Goal: Transaction & Acquisition: Purchase product/service

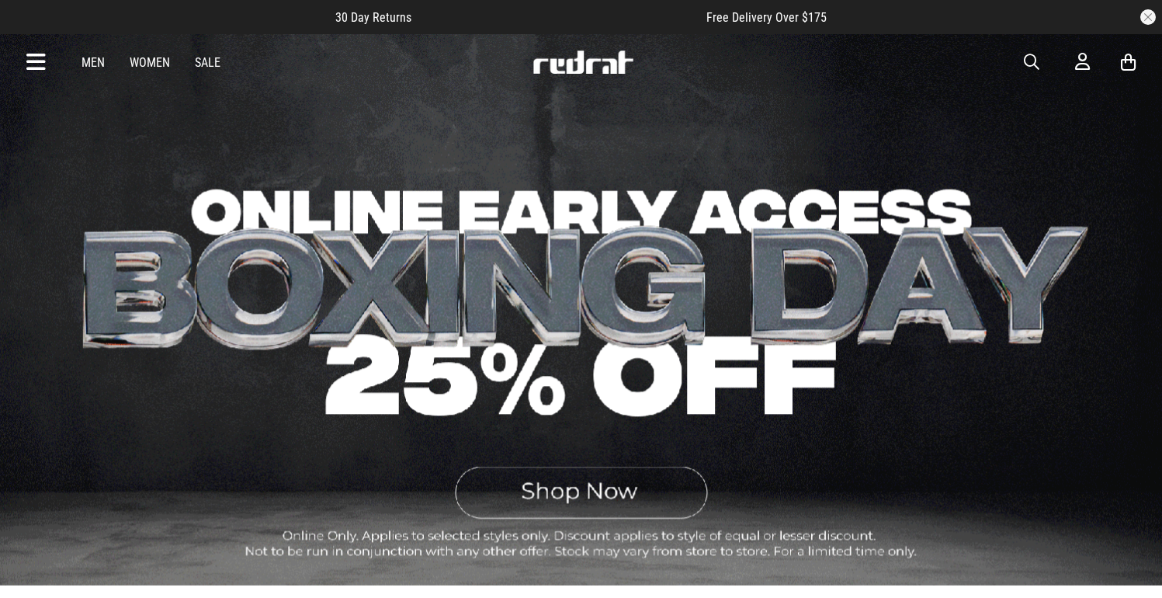
click at [103, 62] on link "Men" at bounding box center [92, 62] width 23 height 15
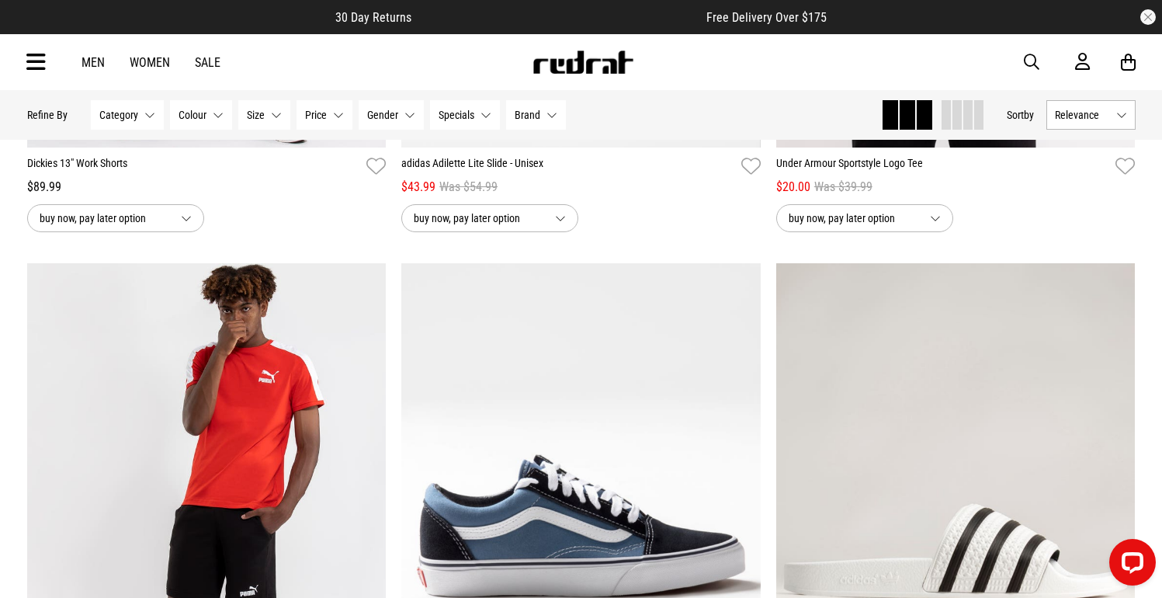
scroll to position [1252, 0]
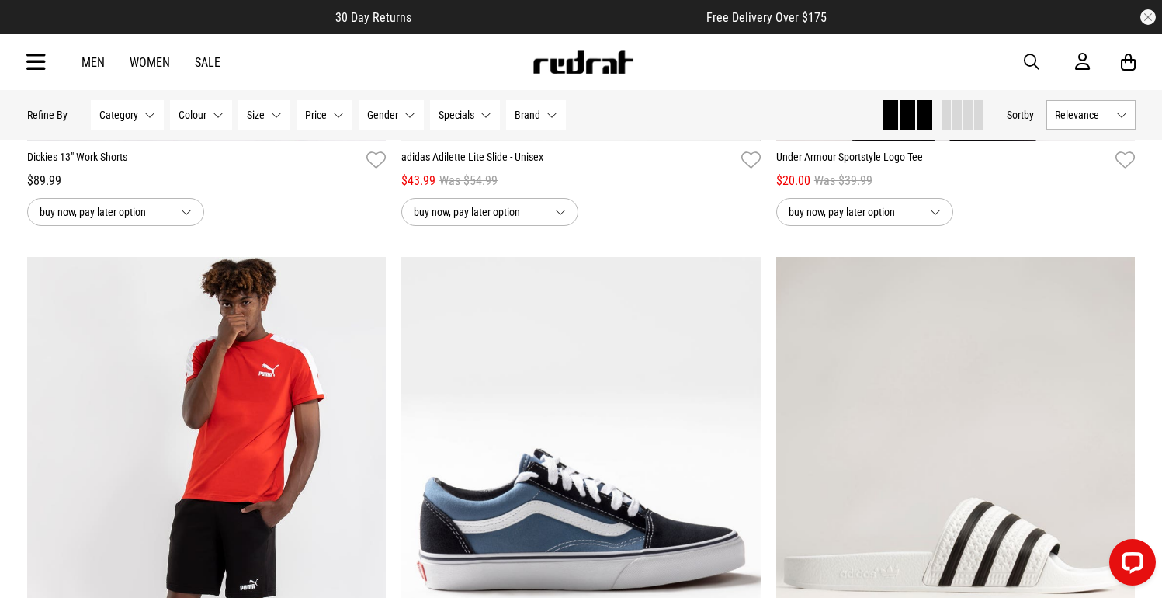
click at [1123, 65] on icon at bounding box center [1128, 62] width 15 height 19
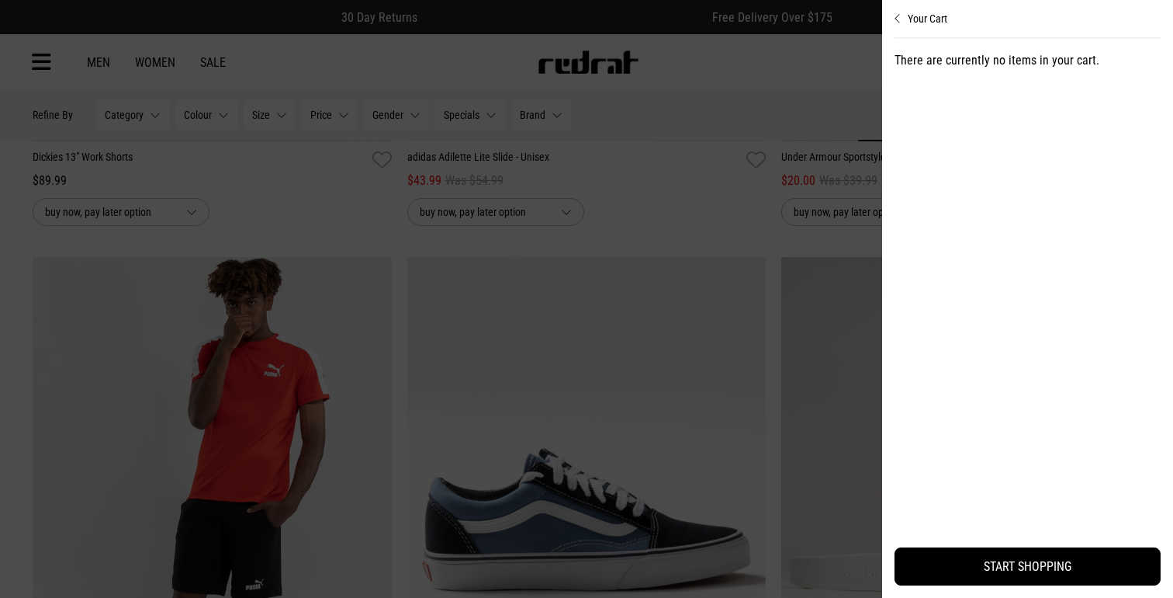
click at [764, 332] on div at bounding box center [586, 299] width 1173 height 598
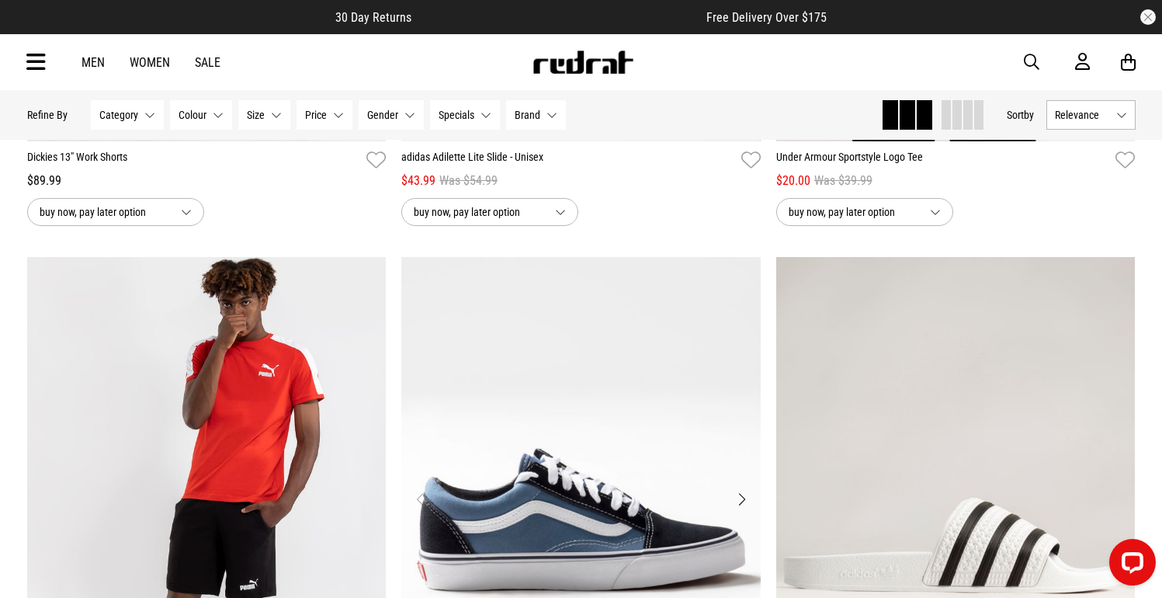
click at [706, 373] on img "1 / 4" at bounding box center [580, 508] width 359 height 503
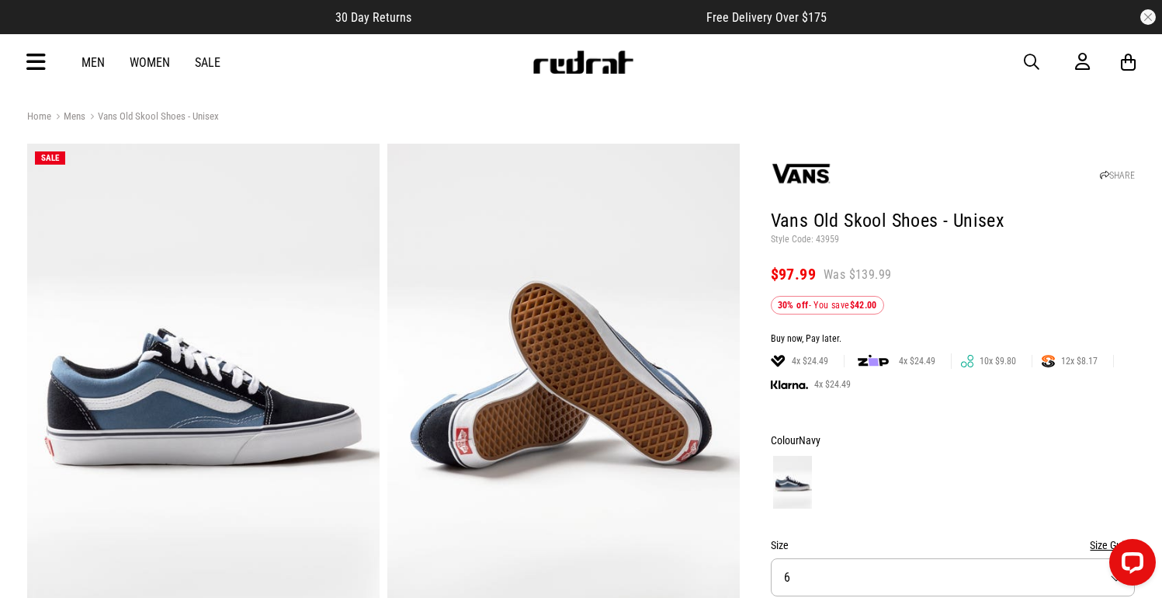
click at [101, 63] on link "Men" at bounding box center [92, 62] width 23 height 15
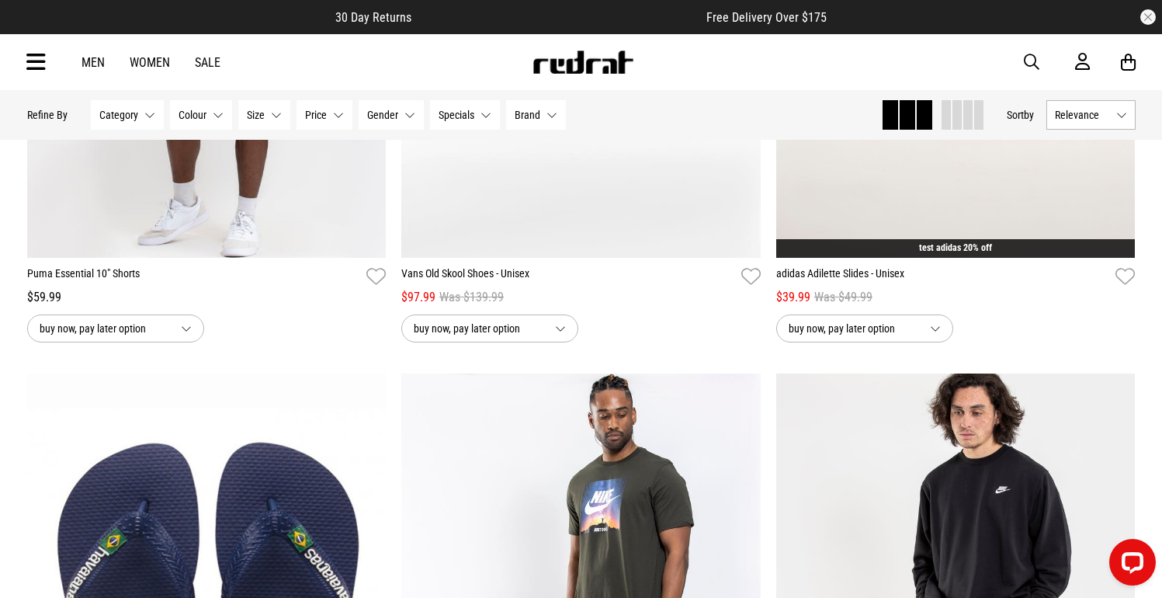
scroll to position [1763, 0]
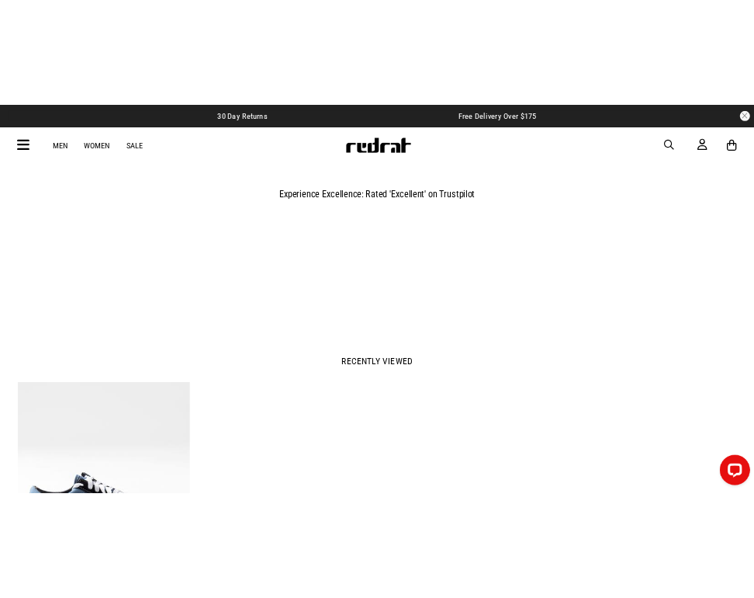
scroll to position [1559, 0]
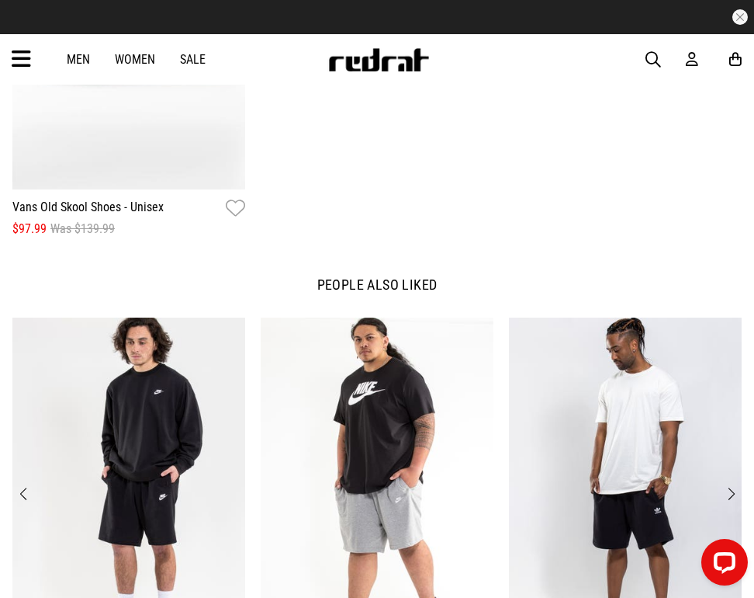
click at [393, 341] on img "2 / 12" at bounding box center [377, 477] width 233 height 321
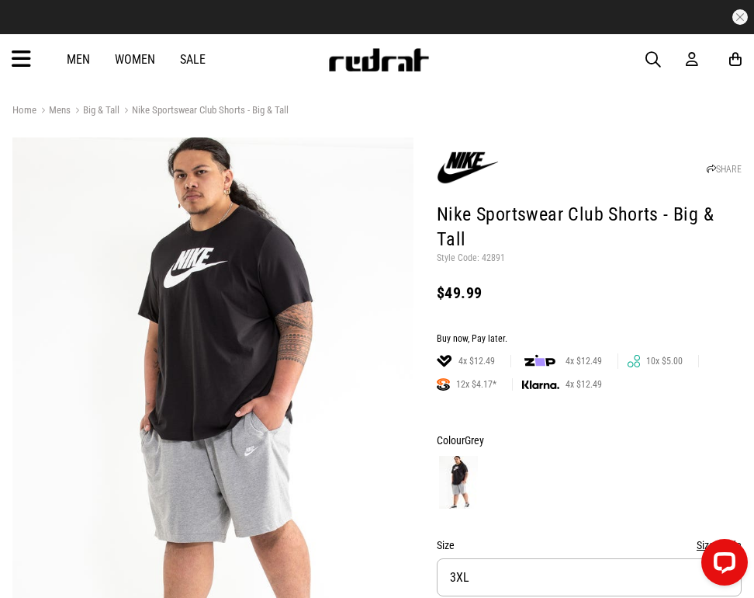
click at [643, 285] on header "SHARE Nike Sportswear Club Shorts - Big & Tall Style Code: 42891 $49.99" at bounding box center [589, 227] width 305 height 173
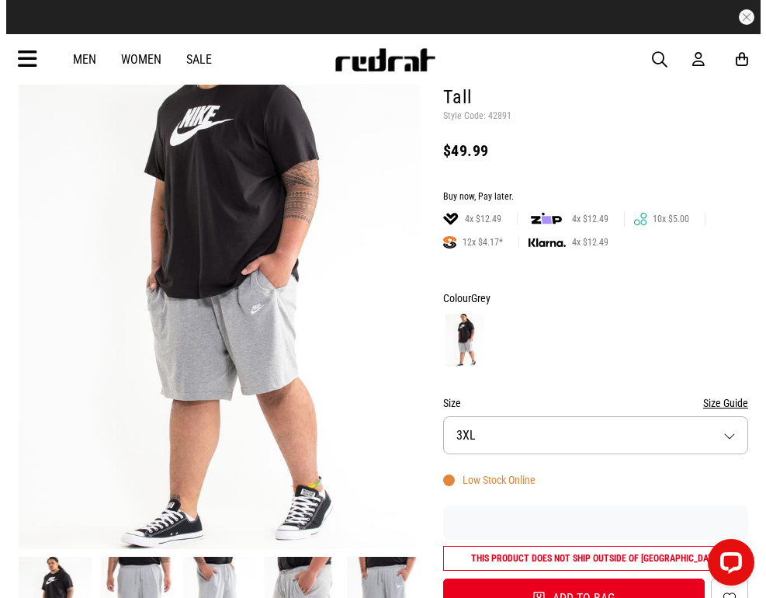
scroll to position [232, 0]
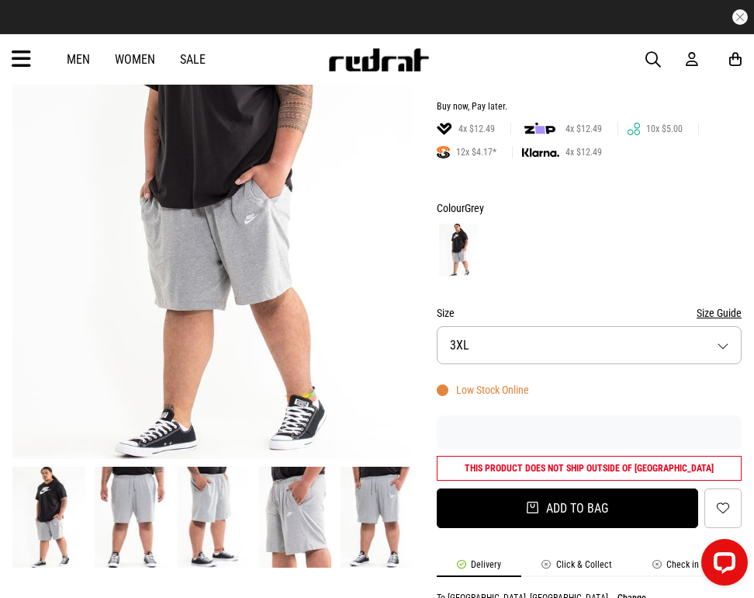
click at [598, 488] on button "Add to bag" at bounding box center [568, 508] width 262 height 40
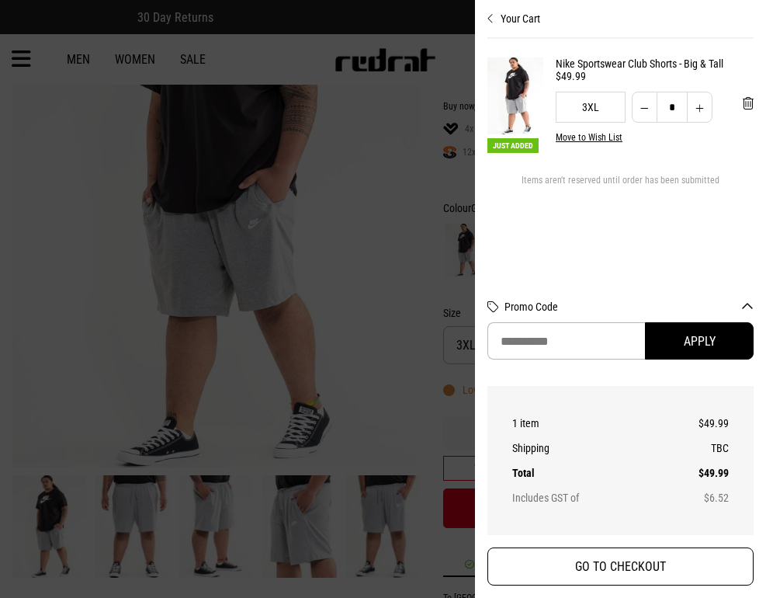
click at [646, 563] on button "GO TO CHECKOUT" at bounding box center [620, 566] width 266 height 38
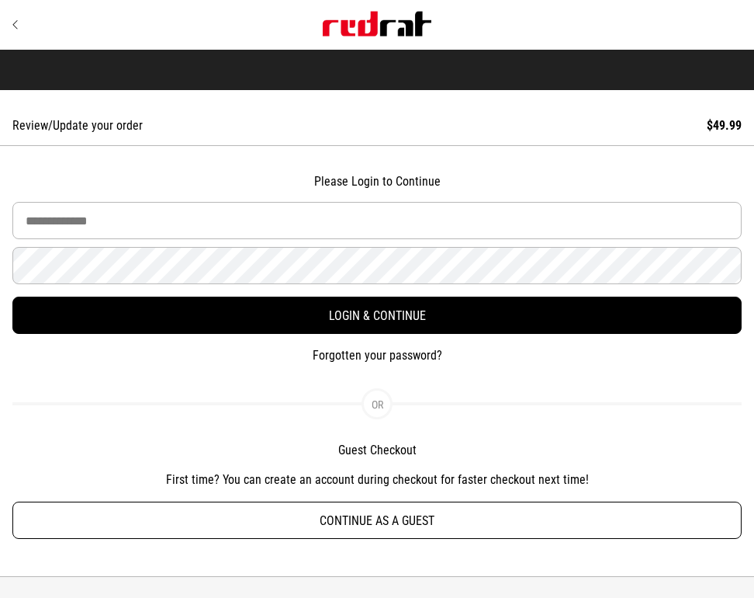
click at [401, 521] on button "Continue as a guest" at bounding box center [376, 519] width 729 height 37
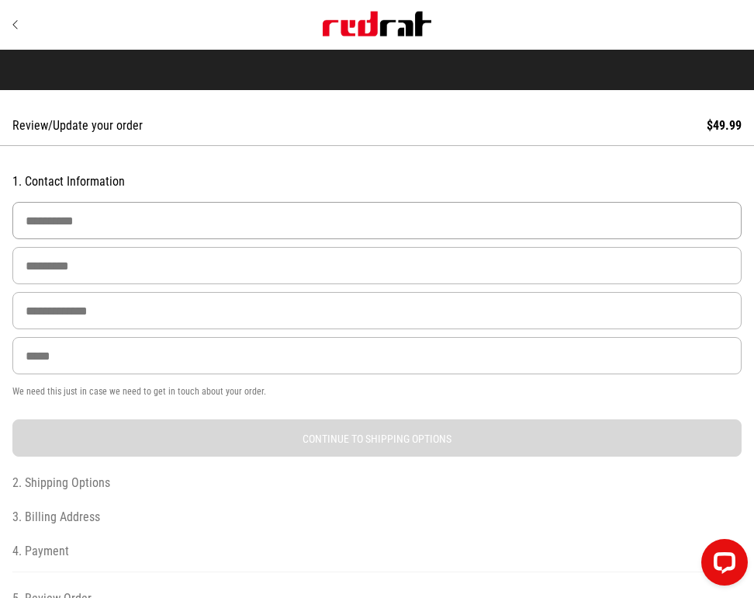
click at [107, 217] on input "First Name" at bounding box center [376, 220] width 729 height 37
type input "******"
type input "****"
type input "**********"
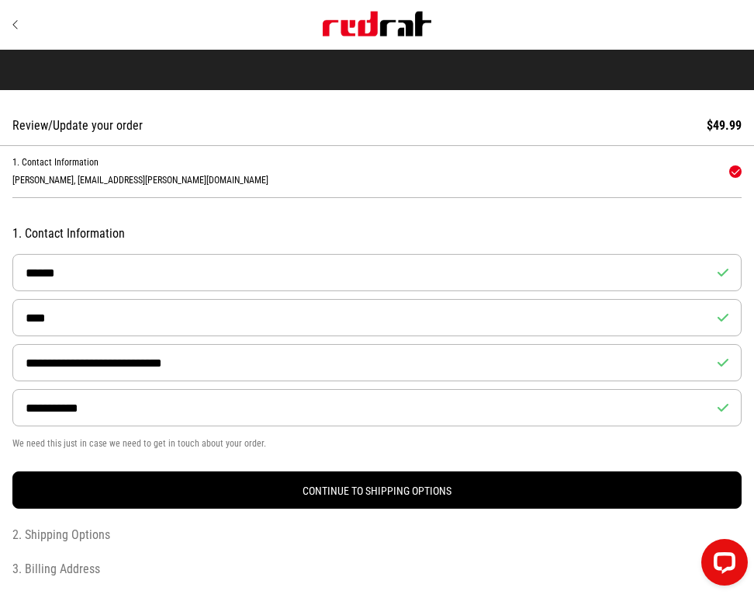
click at [183, 168] on h2 "Contact Information" at bounding box center [367, 162] width 711 height 15
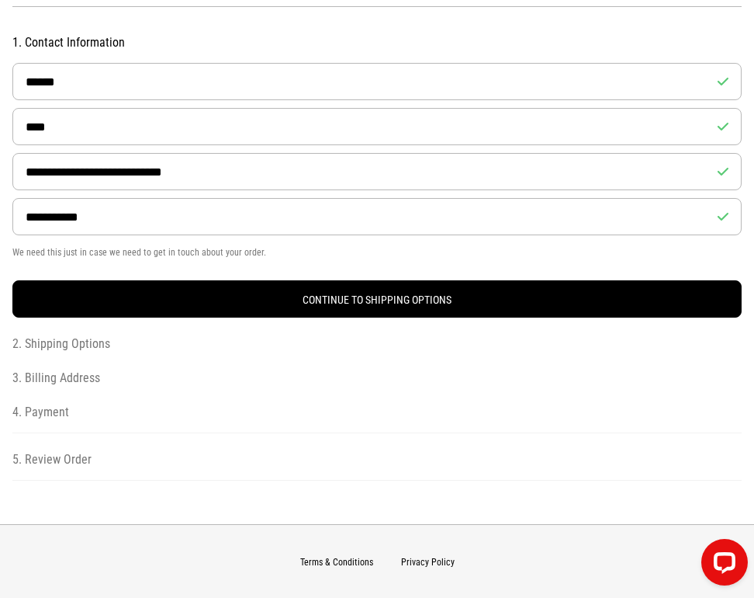
scroll to position [199, 0]
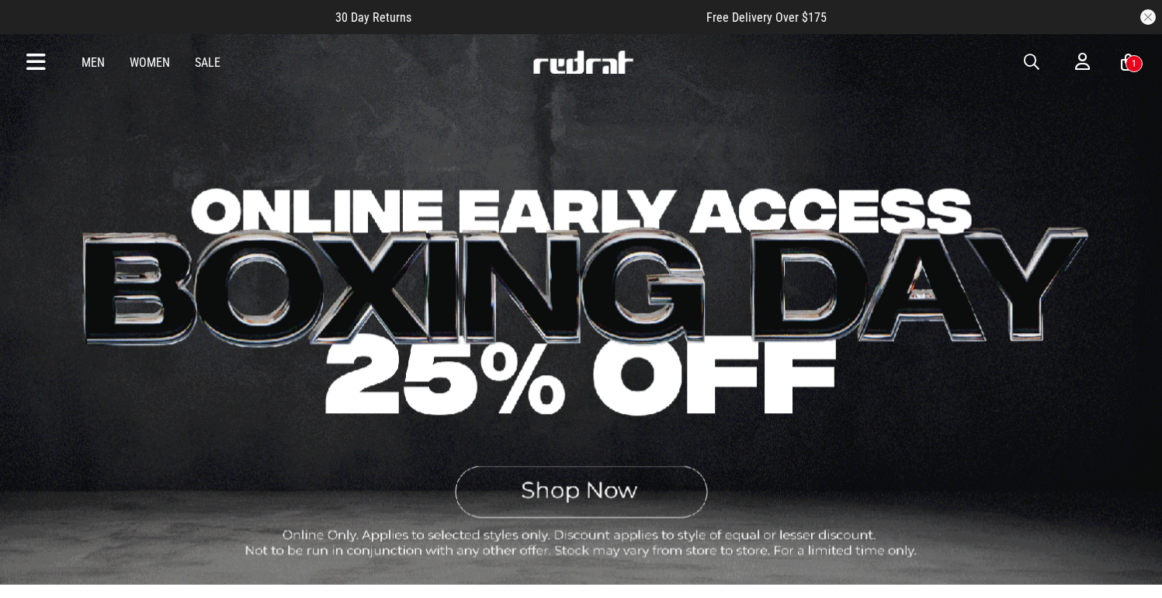
click at [1122, 64] on icon at bounding box center [1128, 62] width 15 height 19
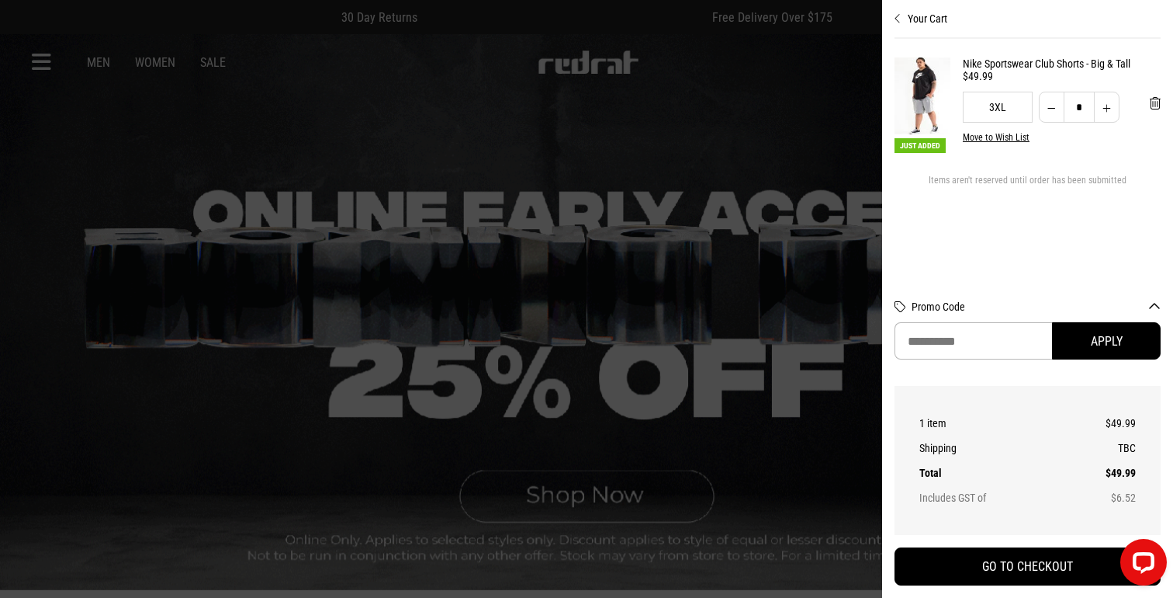
drag, startPoint x: 553, startPoint y: 368, endPoint x: 541, endPoint y: 364, distance: 12.3
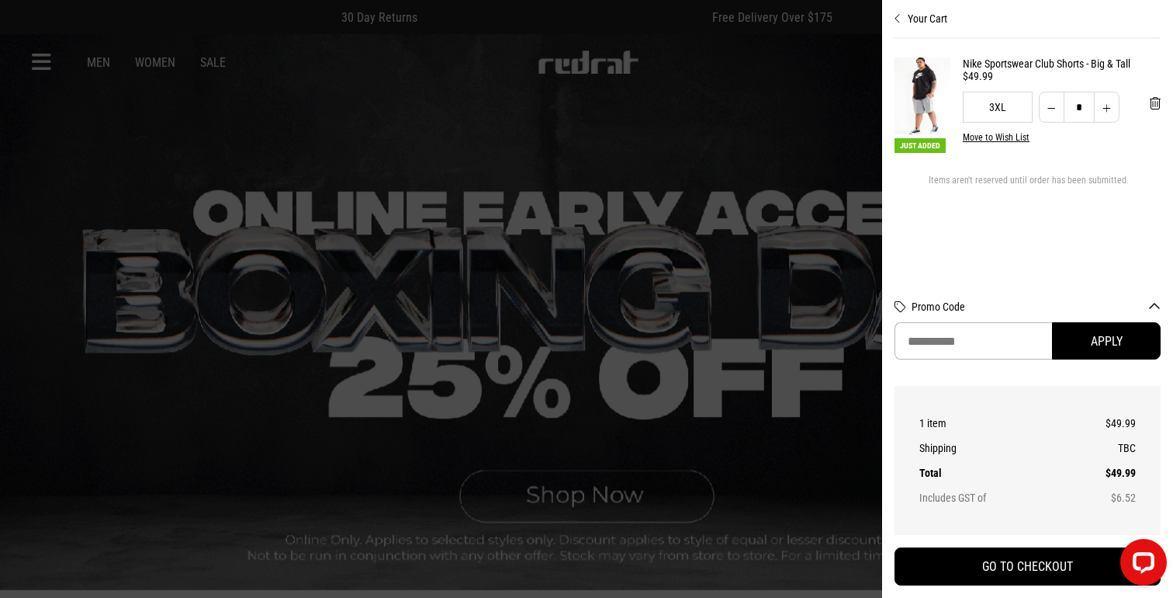
click at [550, 367] on div at bounding box center [586, 299] width 1173 height 598
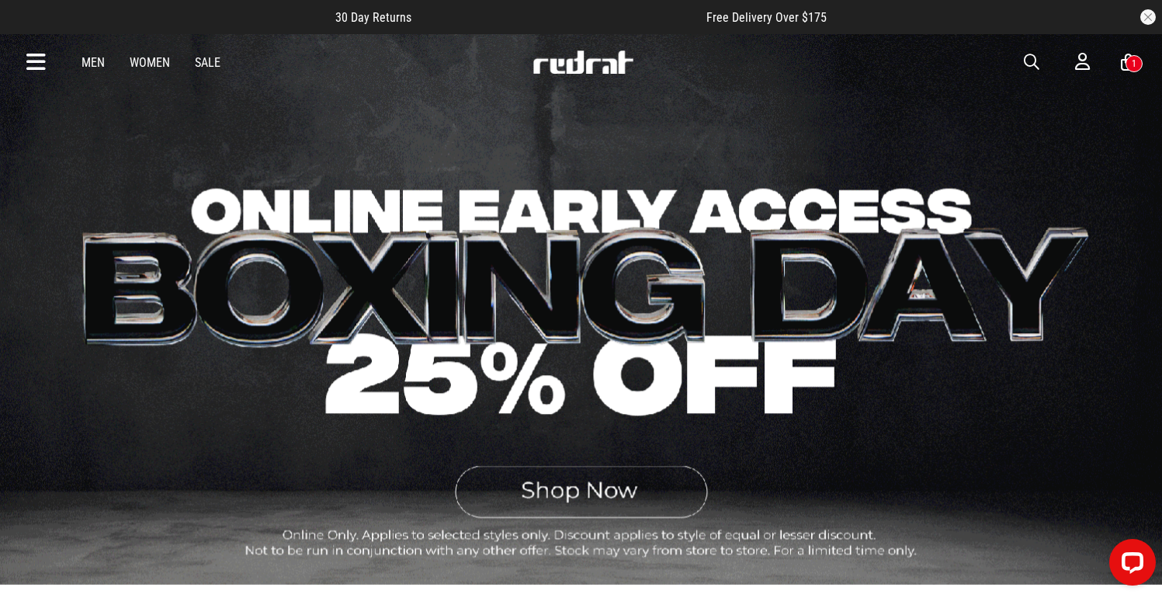
click at [98, 68] on link "Men" at bounding box center [92, 62] width 23 height 15
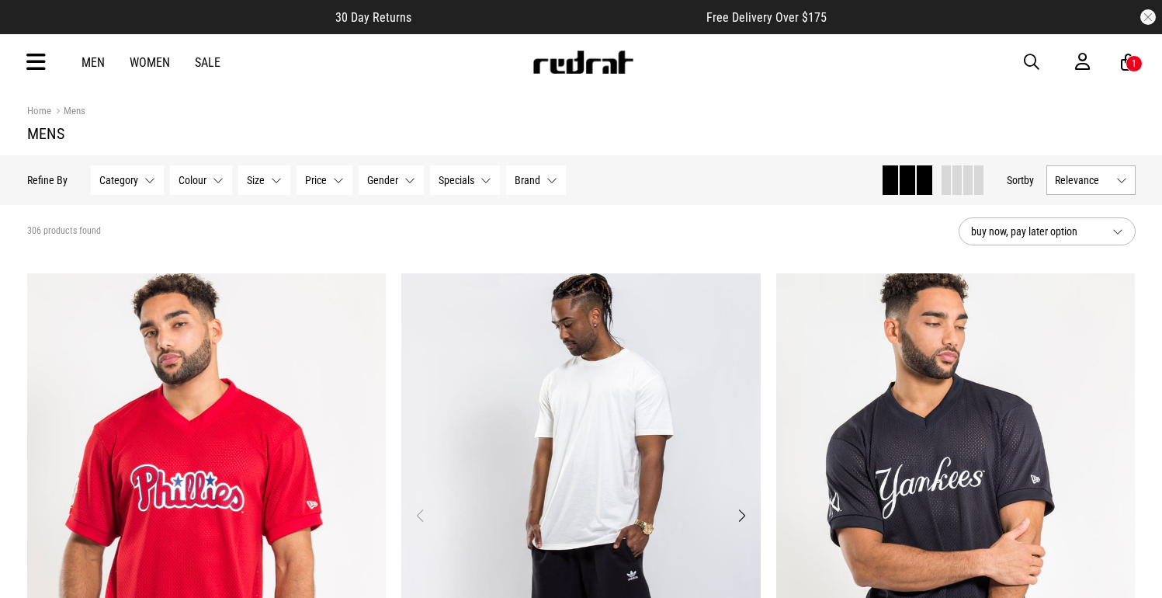
click at [618, 379] on img "1 / 4" at bounding box center [580, 524] width 359 height 503
